Goal: Task Accomplishment & Management: Complete application form

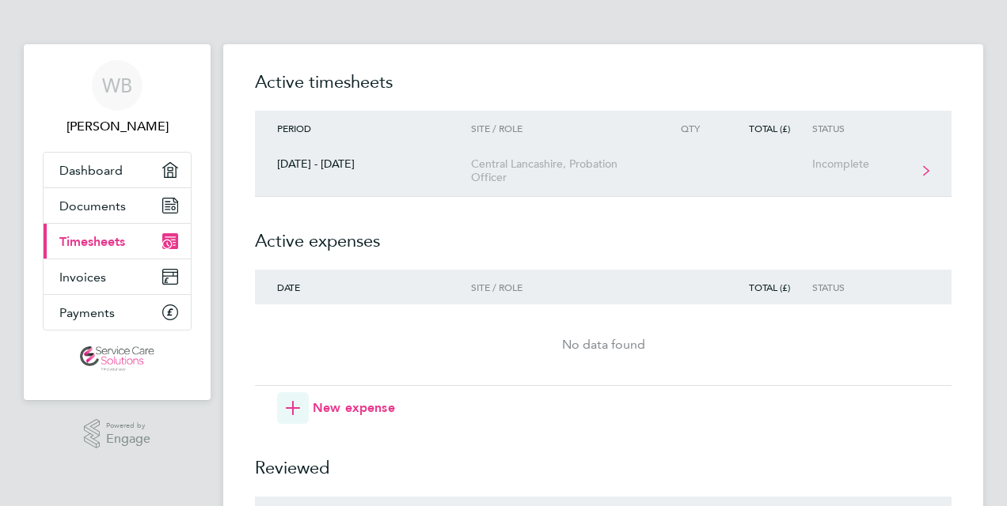
click at [922, 168] on link "[DATE] - [DATE] [GEOGRAPHIC_DATA], Probation Officer Incomplete" at bounding box center [603, 171] width 696 height 51
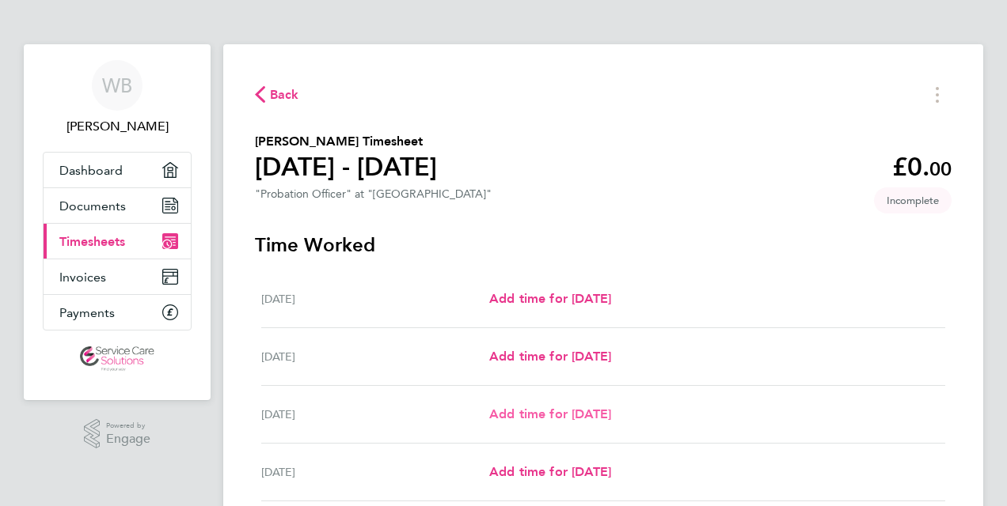
click at [611, 412] on span "Add time for [DATE]" at bounding box center [550, 414] width 122 height 15
select select "30"
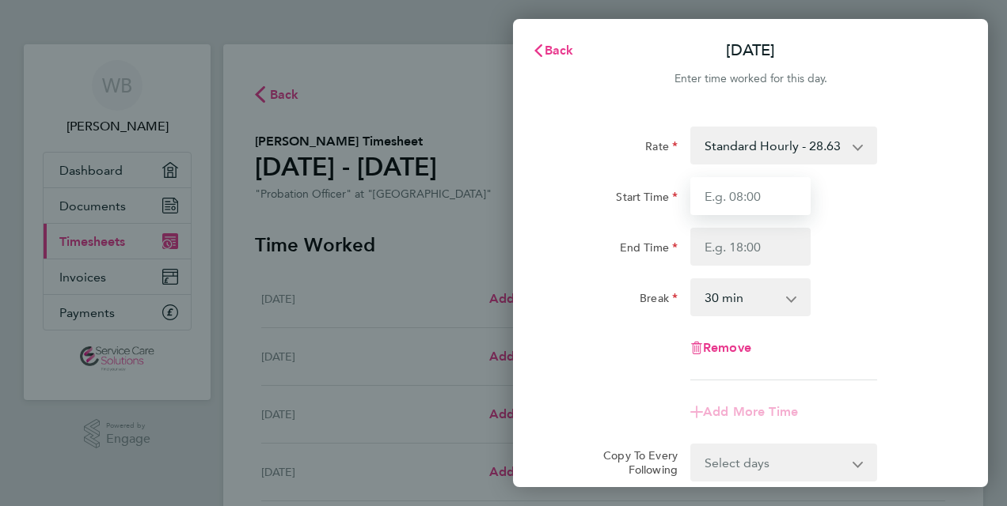
click at [723, 187] on input "Start Time" at bounding box center [750, 196] width 120 height 38
type input "08:15"
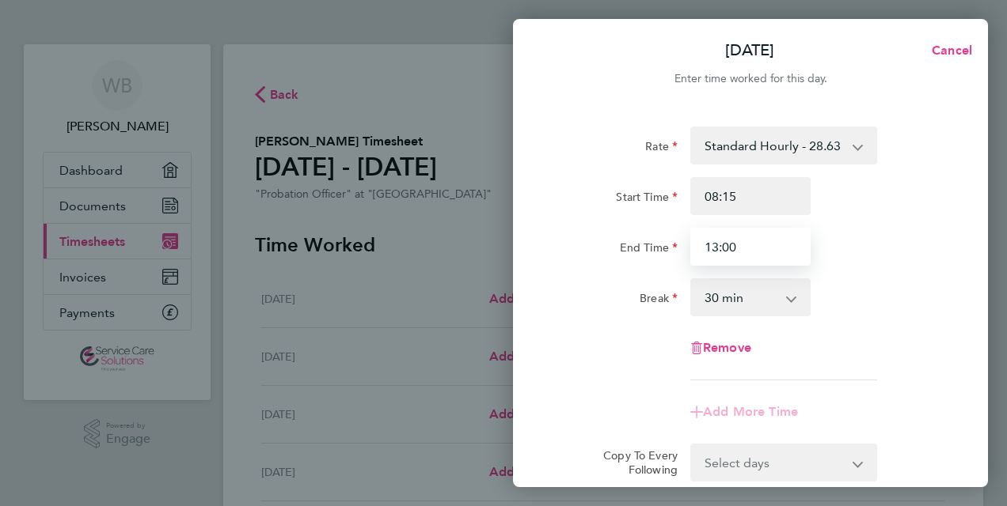
type input "13:00"
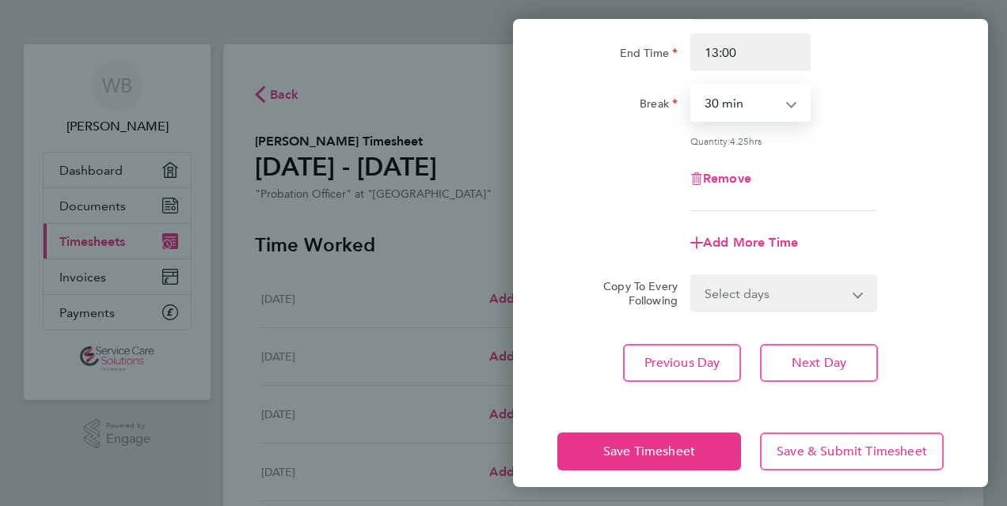
scroll to position [208, 0]
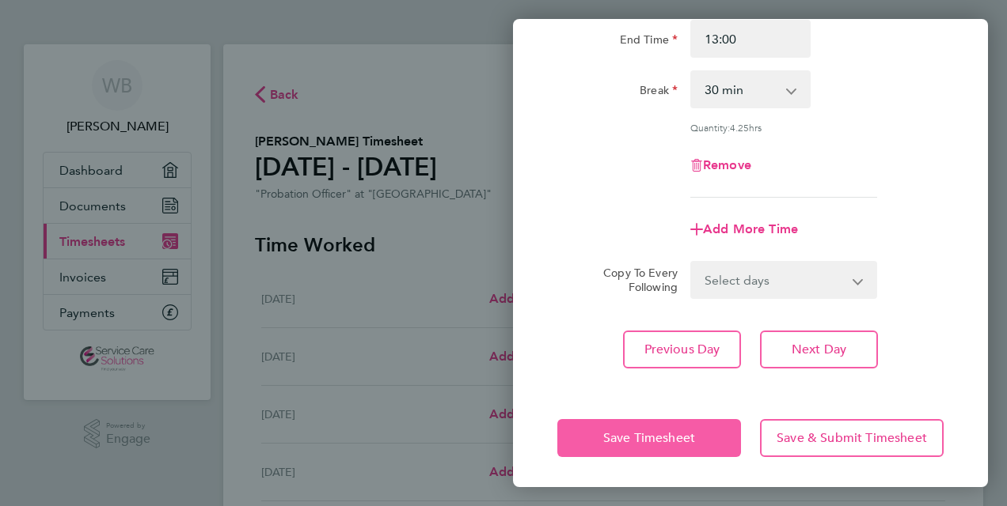
click at [637, 439] on span "Save Timesheet" at bounding box center [649, 439] width 92 height 16
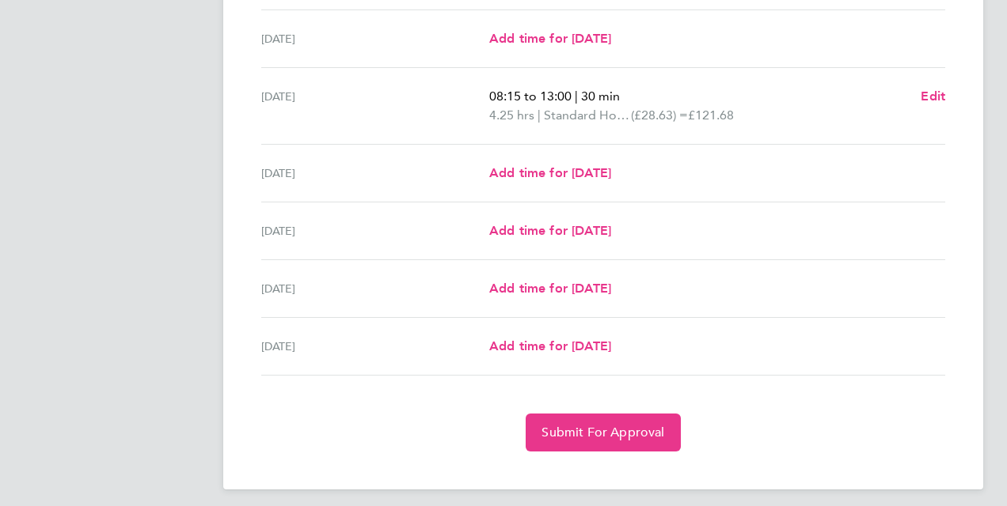
scroll to position [495, 0]
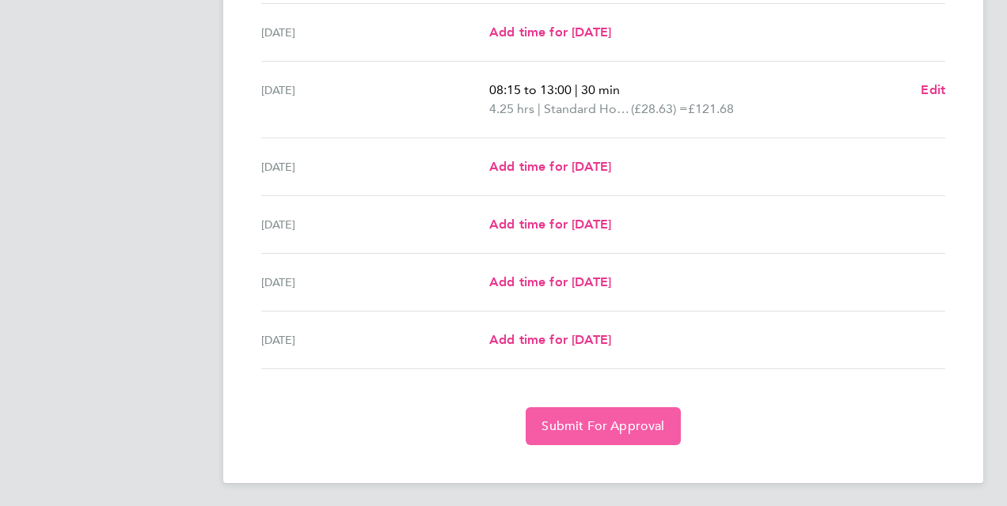
click at [608, 419] on span "Submit For Approval" at bounding box center [602, 427] width 123 height 16
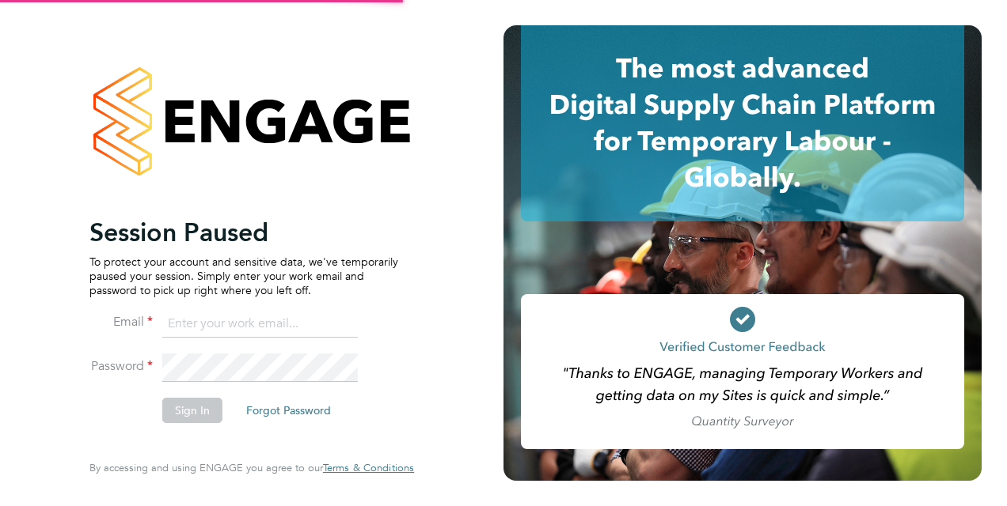
type input "[EMAIL_ADDRESS][DOMAIN_NAME]"
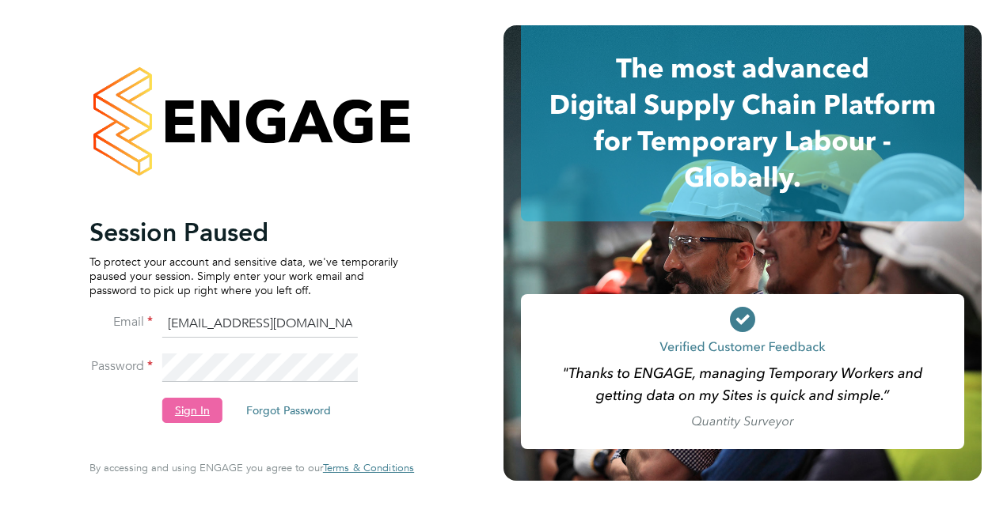
click at [185, 421] on button "Sign In" at bounding box center [192, 410] width 60 height 25
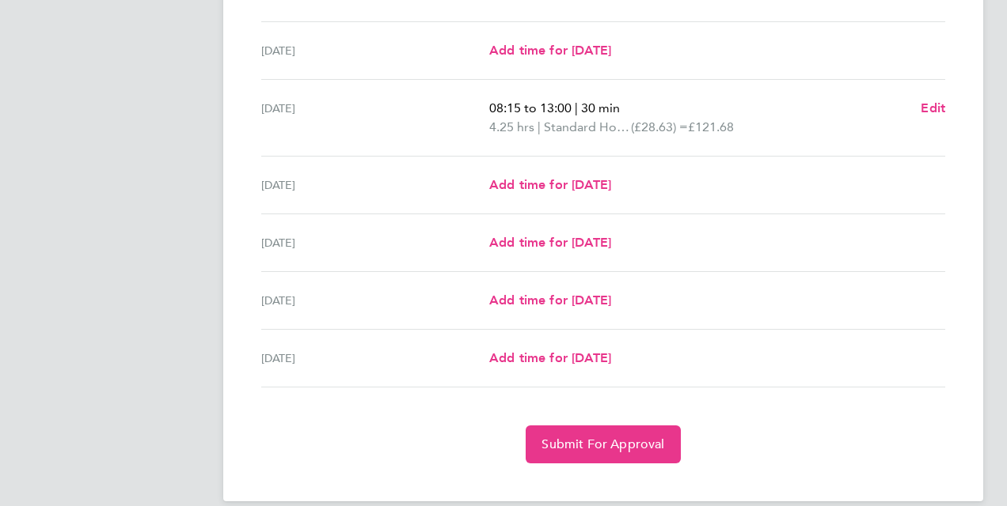
scroll to position [495, 0]
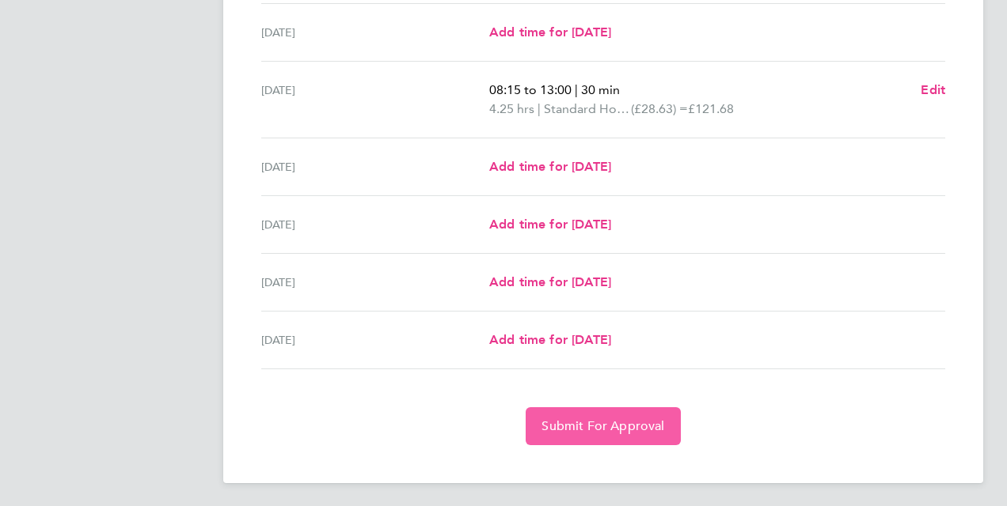
click at [595, 422] on span "Submit For Approval" at bounding box center [602, 427] width 123 height 16
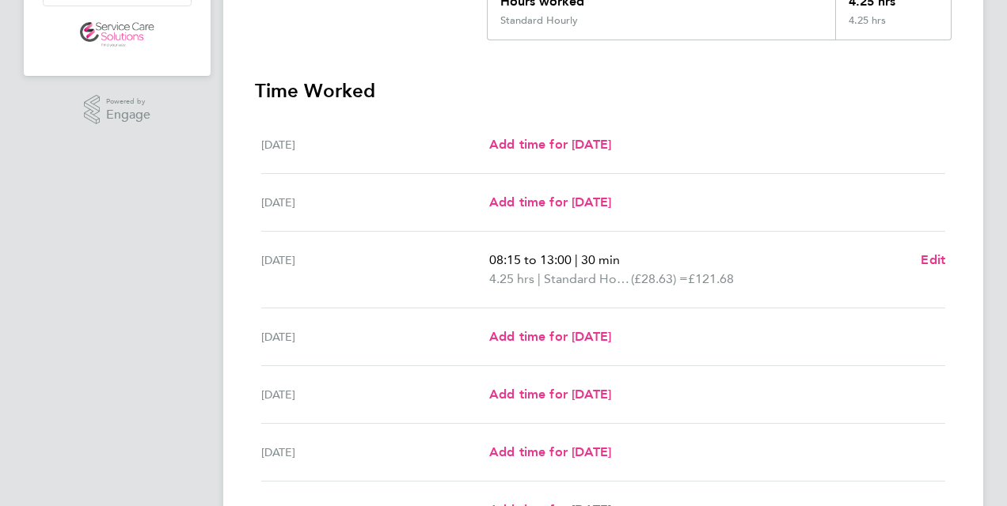
scroll to position [0, 0]
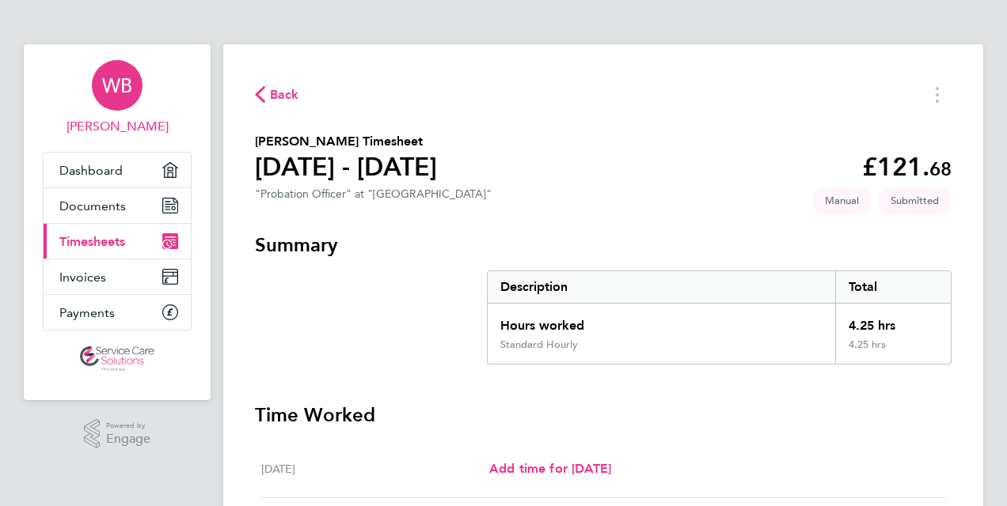
click at [115, 83] on span "WB" at bounding box center [117, 85] width 30 height 21
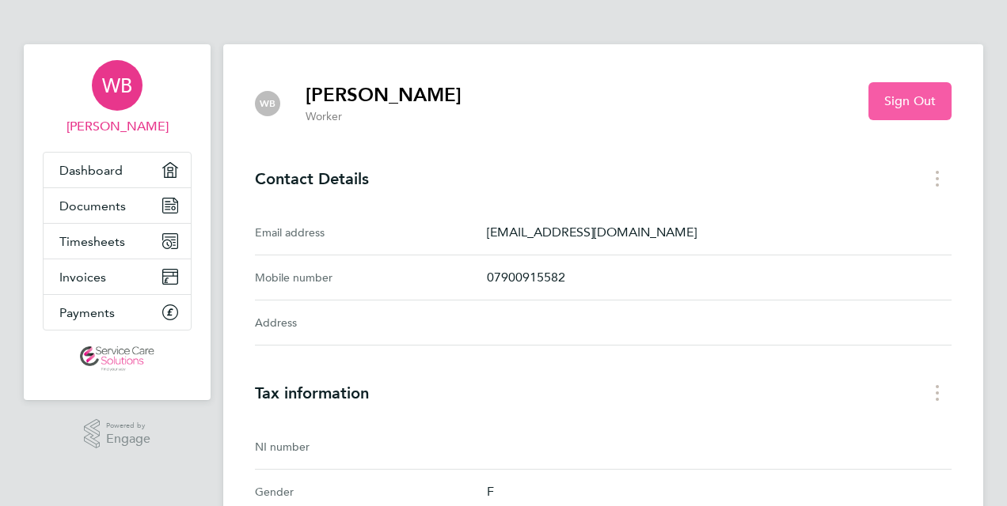
click at [898, 88] on button "Sign Out" at bounding box center [909, 101] width 83 height 38
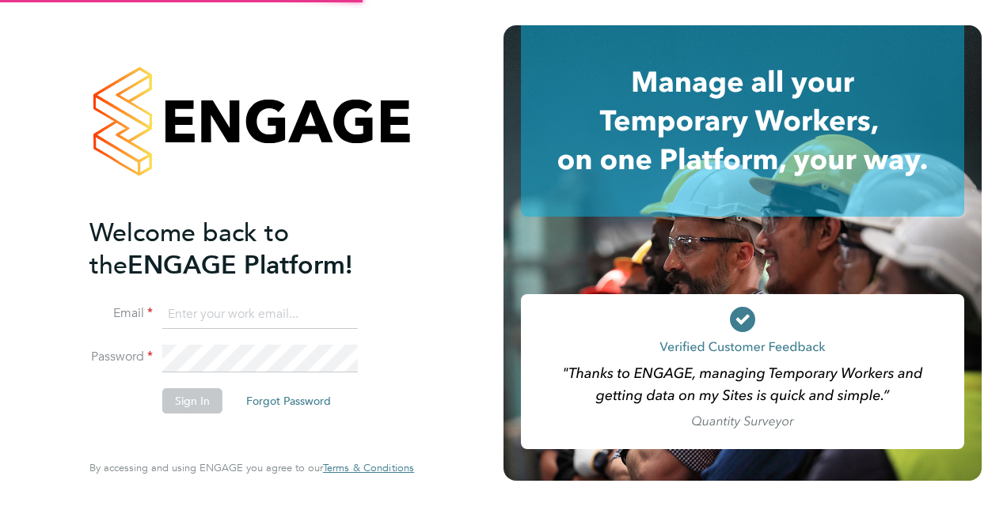
type input "[EMAIL_ADDRESS][DOMAIN_NAME]"
